Goal: Navigation & Orientation: Find specific page/section

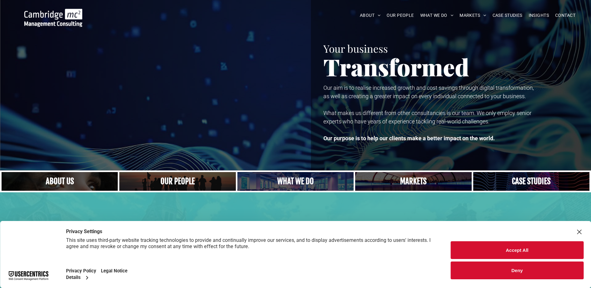
click at [495, 244] on button "Accept All" at bounding box center [517, 250] width 133 height 18
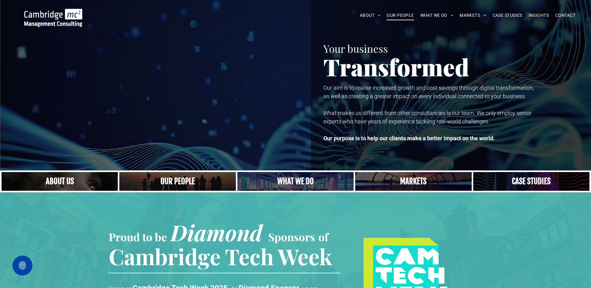
click at [404, 16] on span "OUR PEOPLE" at bounding box center [400, 16] width 27 height 10
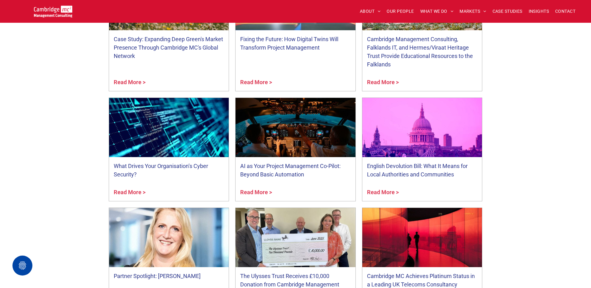
scroll to position [2461, 0]
